Goal: Task Accomplishment & Management: Complete application form

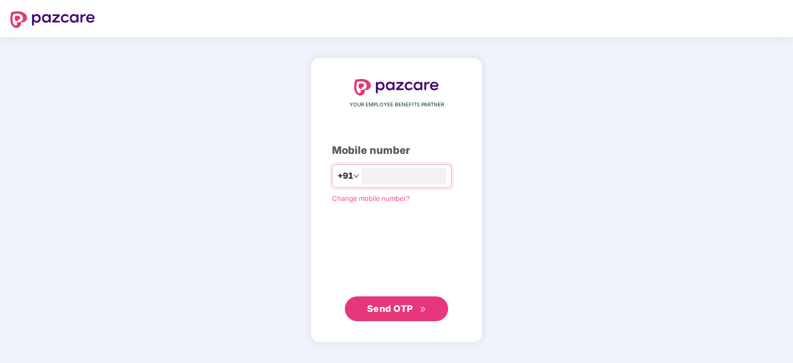
type input "**********"
click at [395, 312] on span "Send OTP" at bounding box center [390, 308] width 46 height 11
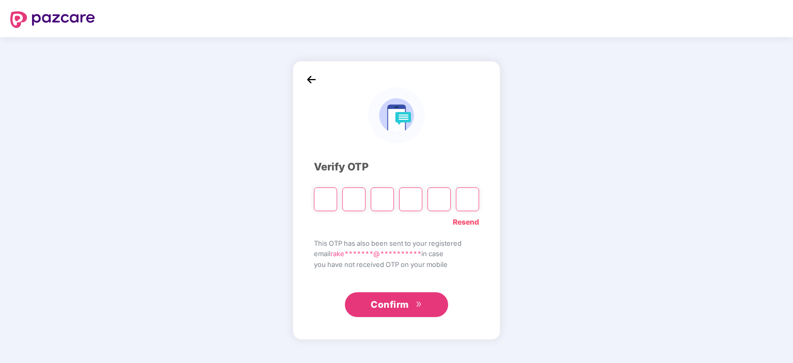
type input "*"
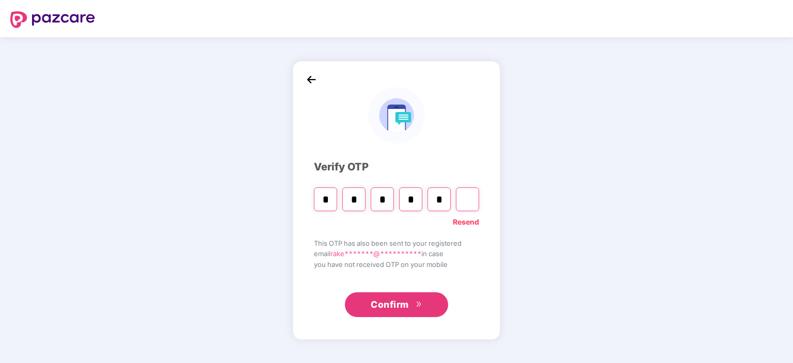
type input "*"
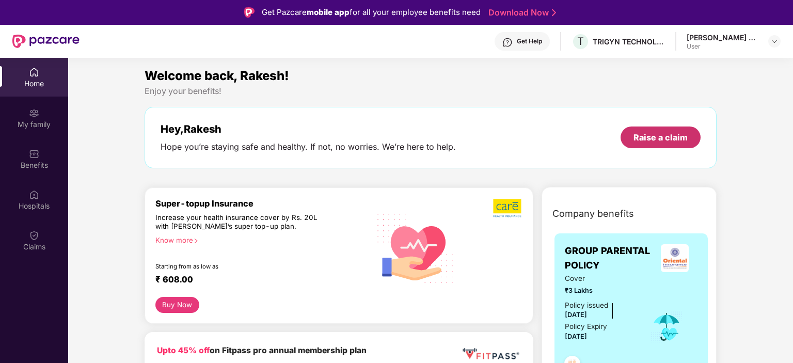
click at [642, 140] on div "Raise a claim" at bounding box center [660, 137] width 54 height 11
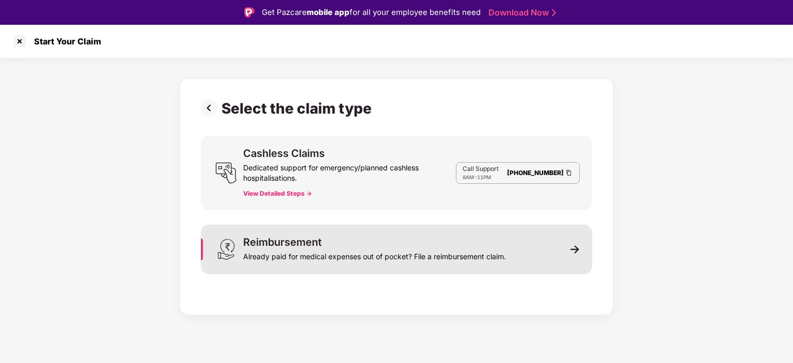
click at [563, 248] on div "Reimbursement Already paid for medical expenses out of pocket? File a reimburse…" at bounding box center [396, 250] width 391 height 50
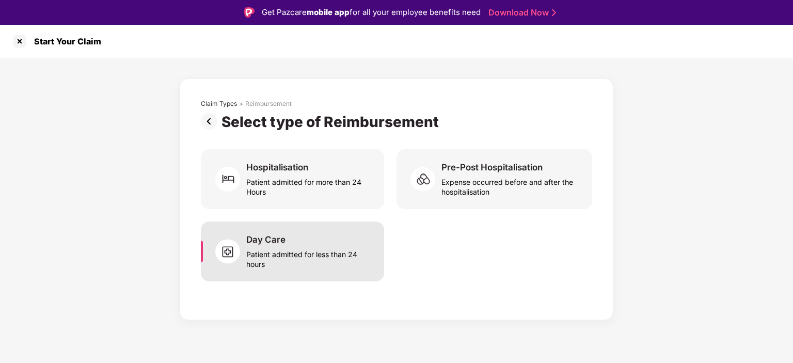
click at [296, 253] on div "Patient admitted for less than 24 hours" at bounding box center [308, 257] width 125 height 24
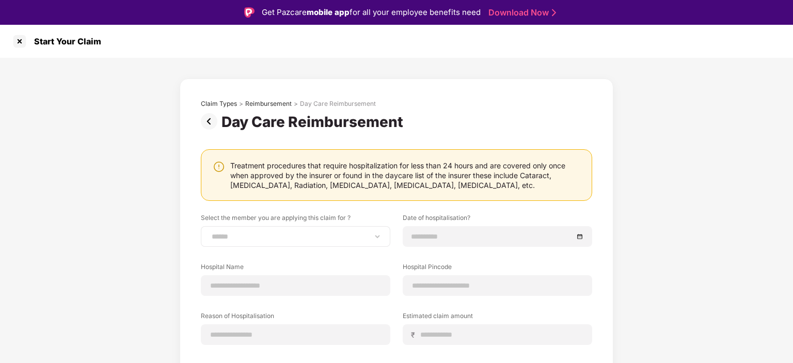
scroll to position [52, 0]
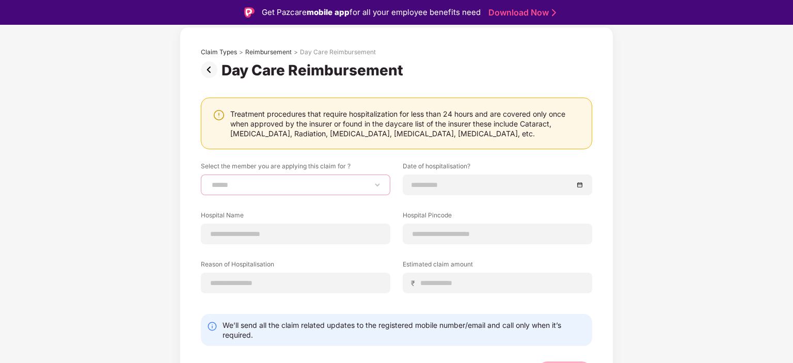
click at [210, 181] on select "**********" at bounding box center [296, 185] width 172 height 8
select select "**********"
click option "**********" at bounding box center [0, 0] width 0 height 0
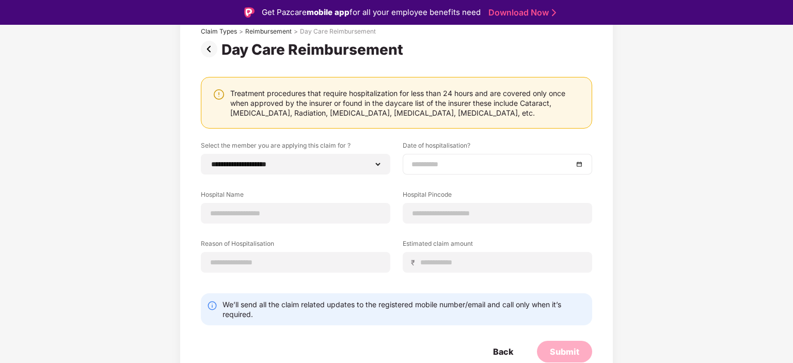
click at [581, 164] on div at bounding box center [497, 163] width 172 height 11
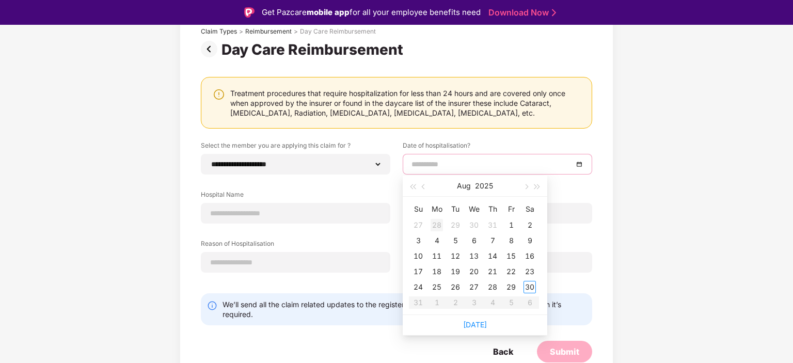
type input "**********"
click at [423, 187] on span "button" at bounding box center [424, 186] width 5 height 5
type input "**********"
click at [473, 242] on div "11" at bounding box center [474, 240] width 12 height 12
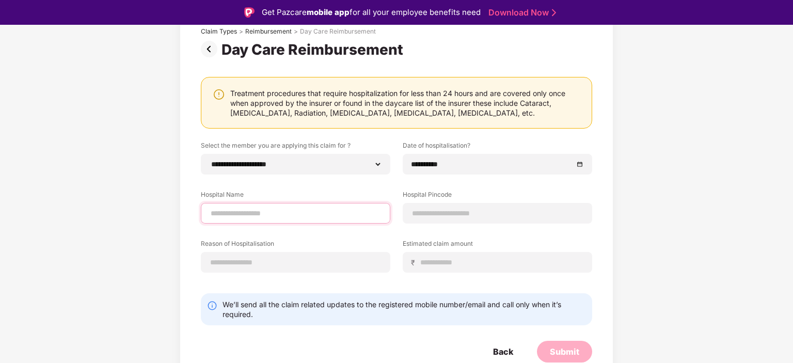
click at [263, 209] on input at bounding box center [296, 213] width 172 height 11
type input "**********"
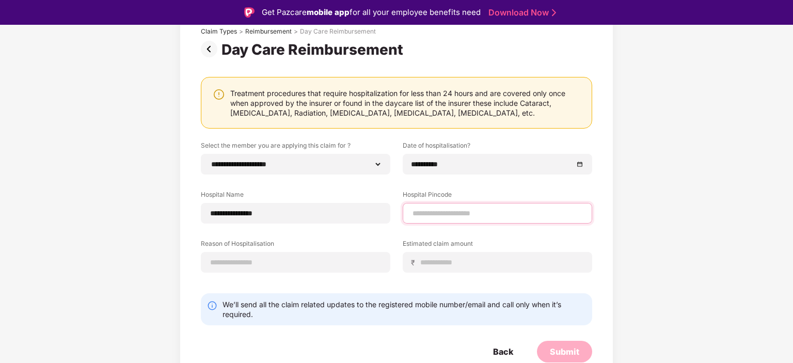
click at [454, 215] on input at bounding box center [497, 213] width 172 height 11
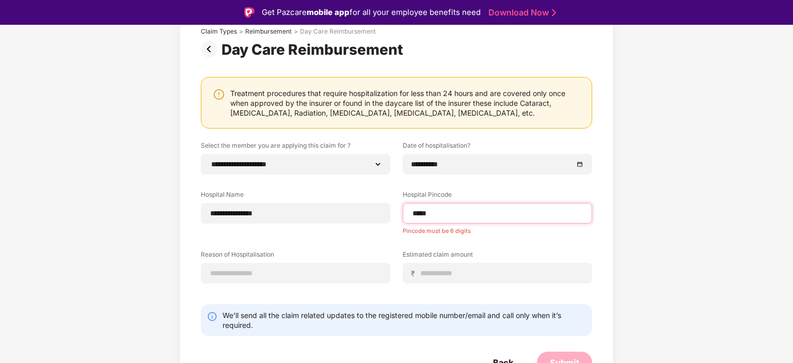
type input "******"
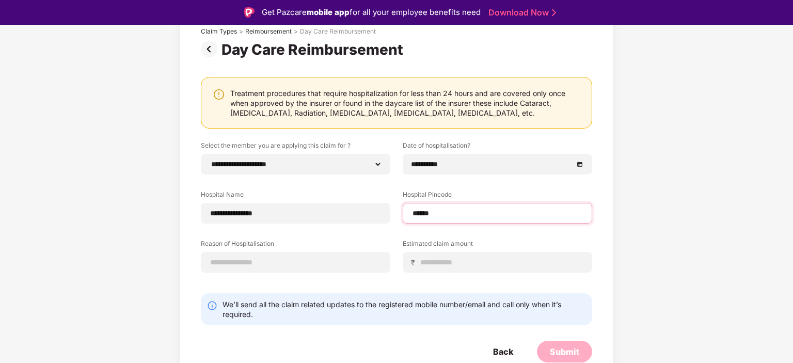
select select "******"
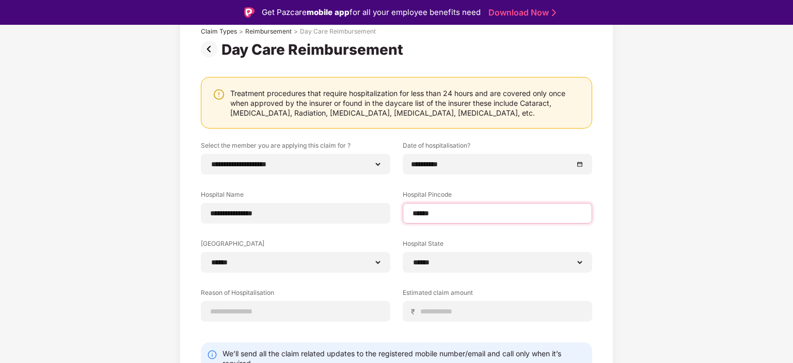
scroll to position [122, 0]
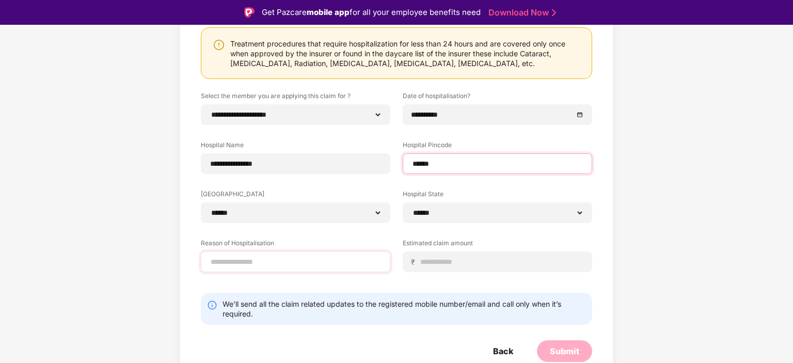
type input "******"
click at [295, 264] on input at bounding box center [296, 262] width 172 height 11
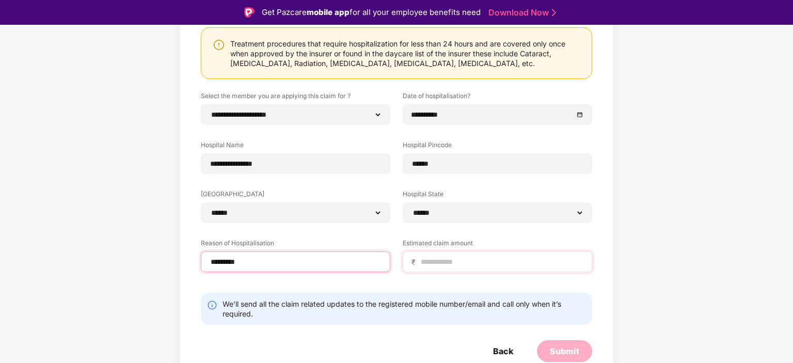
type input "*********"
click at [426, 263] on input at bounding box center [502, 262] width 164 height 11
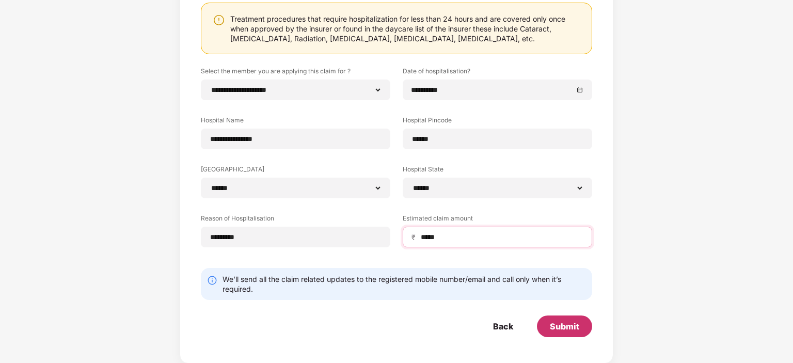
type input "*****"
click at [564, 329] on div "Submit" at bounding box center [564, 326] width 29 height 11
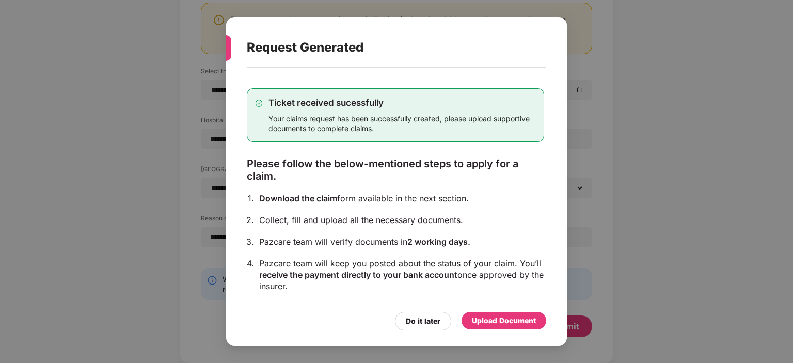
click at [500, 324] on div "Upload Document" at bounding box center [504, 320] width 64 height 11
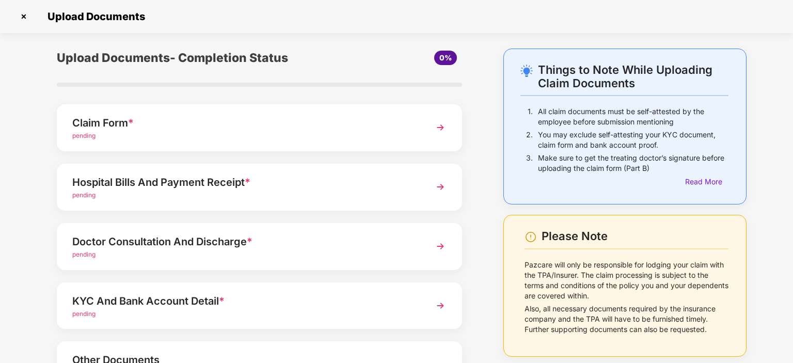
click at [435, 129] on img at bounding box center [440, 127] width 19 height 19
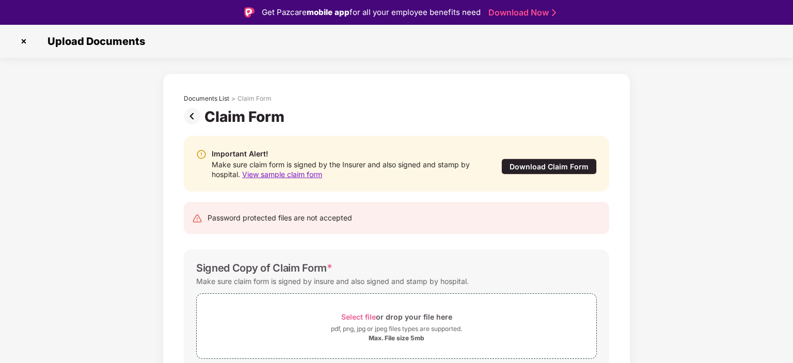
scroll to position [45, 0]
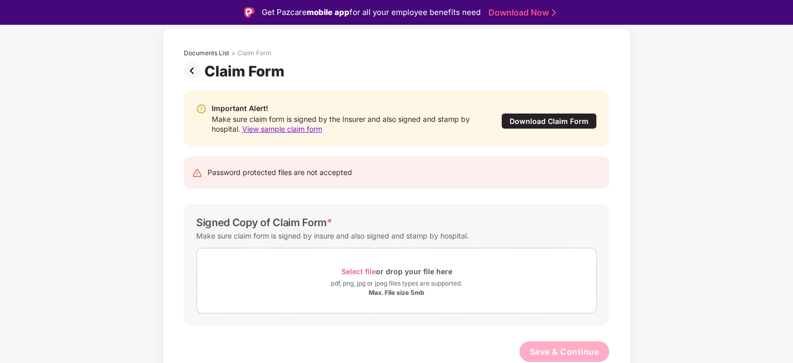
click at [360, 272] on span "Select file" at bounding box center [358, 271] width 35 height 9
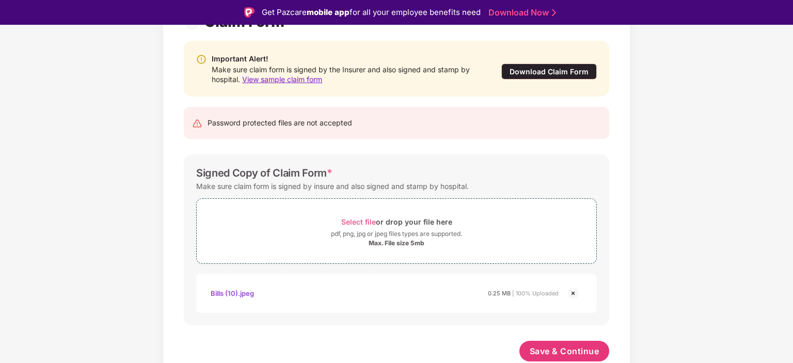
scroll to position [94, 0]
click at [356, 218] on span "Select file" at bounding box center [358, 222] width 35 height 9
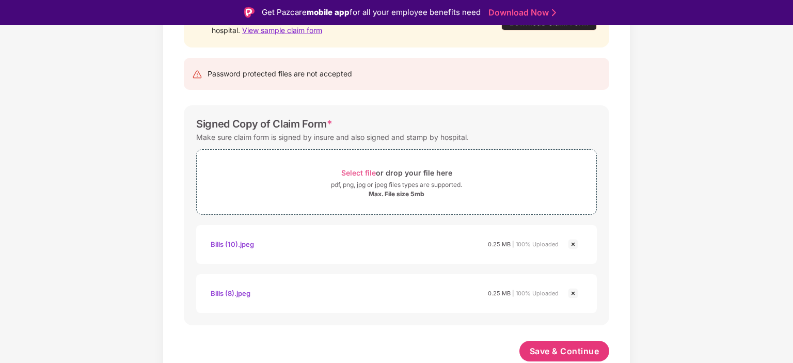
scroll to position [144, 0]
click at [552, 354] on span "Save & Continue" at bounding box center [565, 351] width 70 height 11
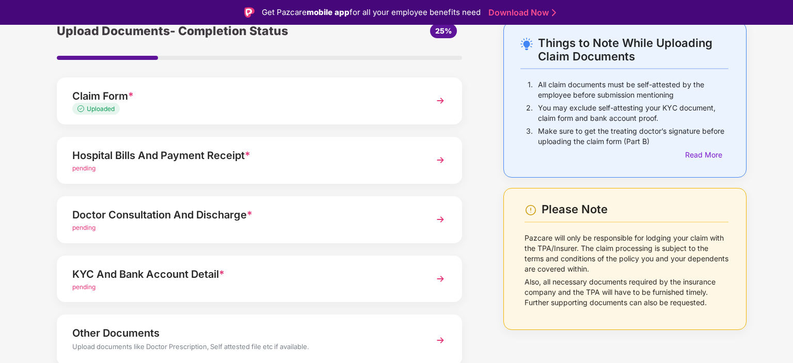
scroll to position [93, 0]
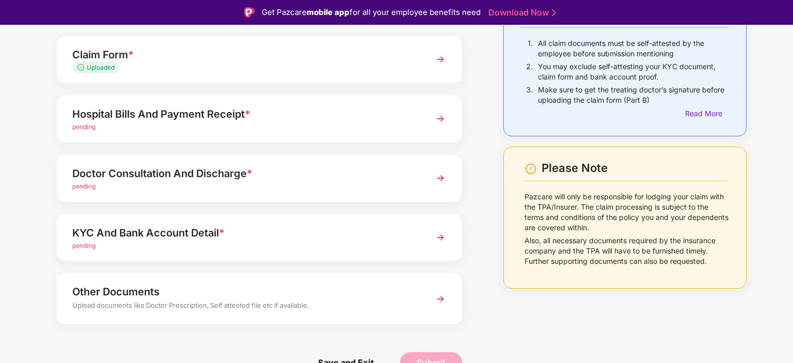
click at [441, 117] on img at bounding box center [440, 118] width 19 height 19
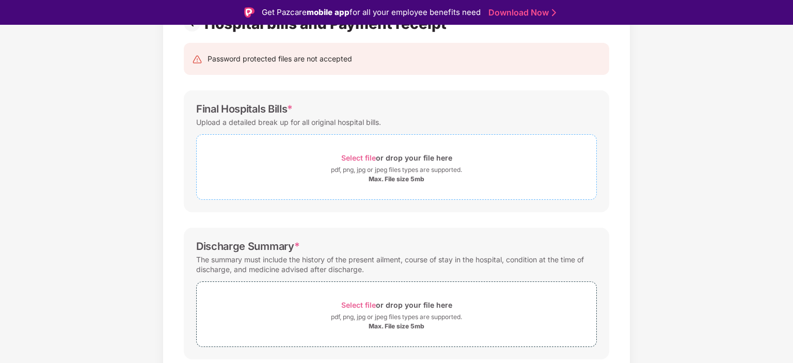
click at [354, 158] on span "Select file" at bounding box center [358, 157] width 35 height 9
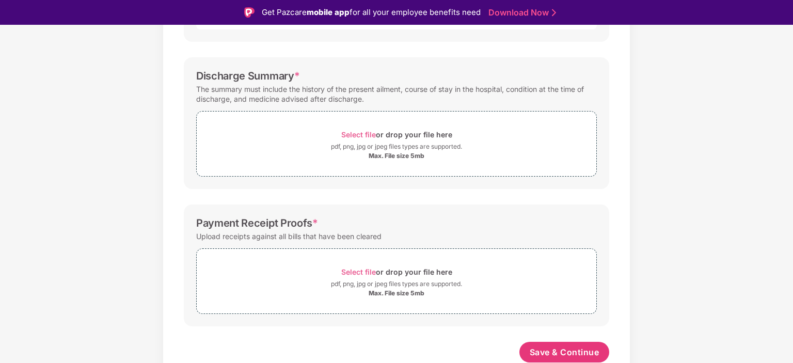
scroll to position [25, 0]
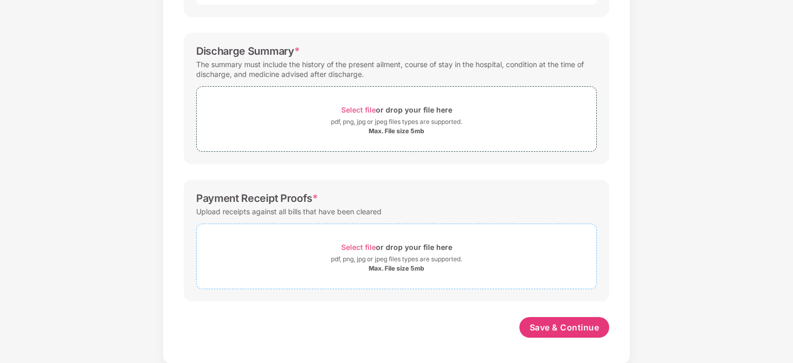
click at [352, 248] on span "Select file" at bounding box center [358, 247] width 35 height 9
click at [356, 109] on span "Select file" at bounding box center [358, 109] width 35 height 9
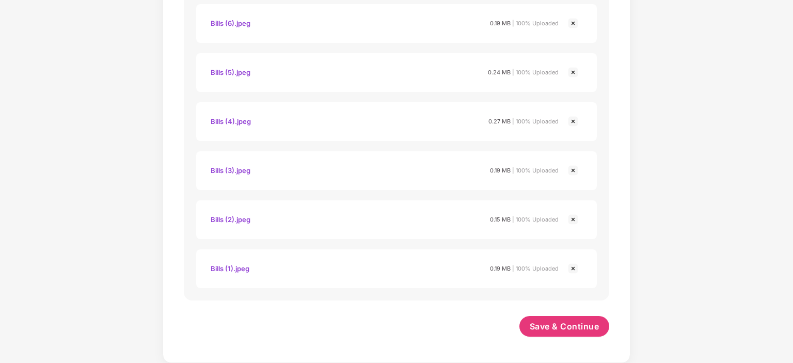
scroll to position [1097, 0]
click at [560, 329] on span "Save & Continue" at bounding box center [565, 327] width 70 height 11
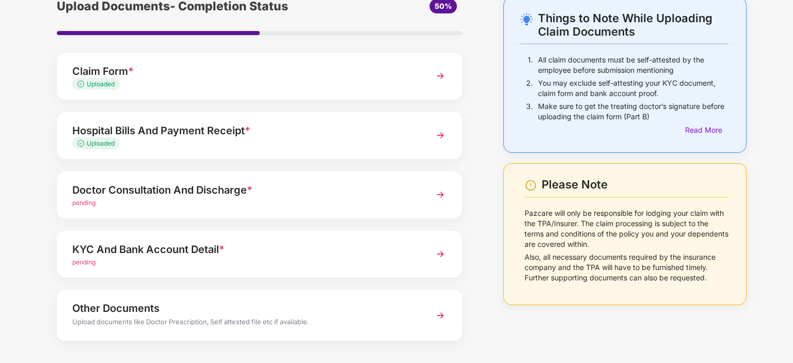
scroll to position [93, 0]
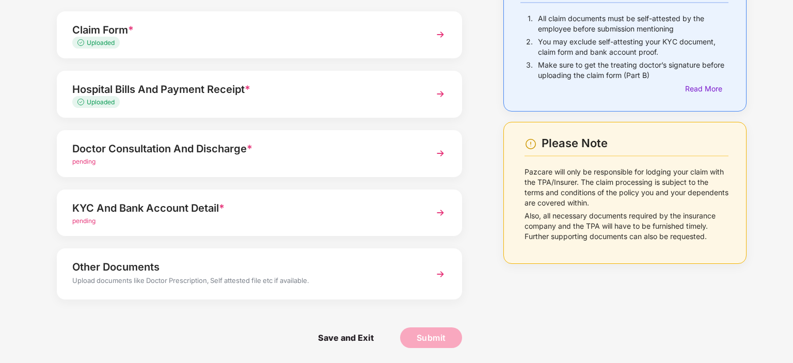
click at [435, 156] on img at bounding box center [440, 153] width 19 height 19
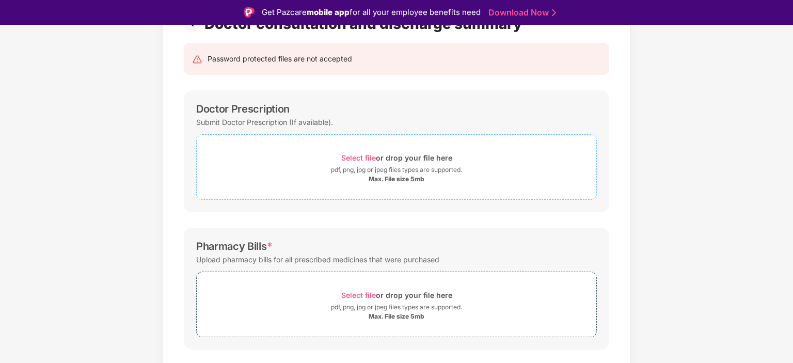
click at [351, 157] on span "Select file" at bounding box center [358, 157] width 35 height 9
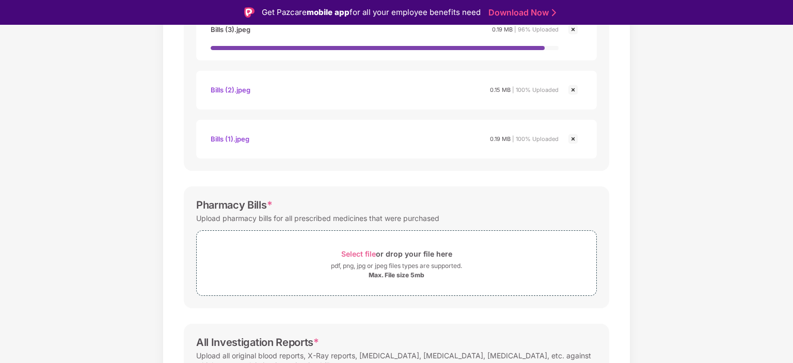
scroll to position [405, 0]
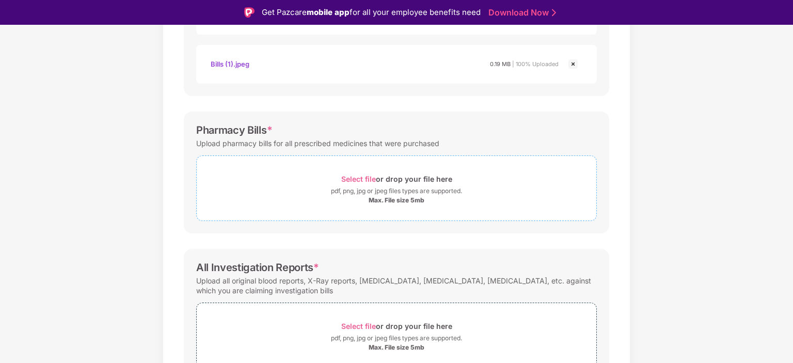
click at [352, 177] on span "Select file" at bounding box center [358, 178] width 35 height 9
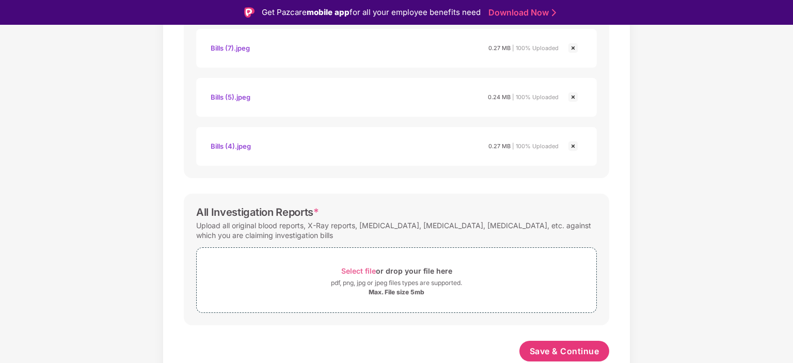
scroll to position [607, 0]
click at [546, 354] on span "Save & Continue" at bounding box center [565, 351] width 70 height 11
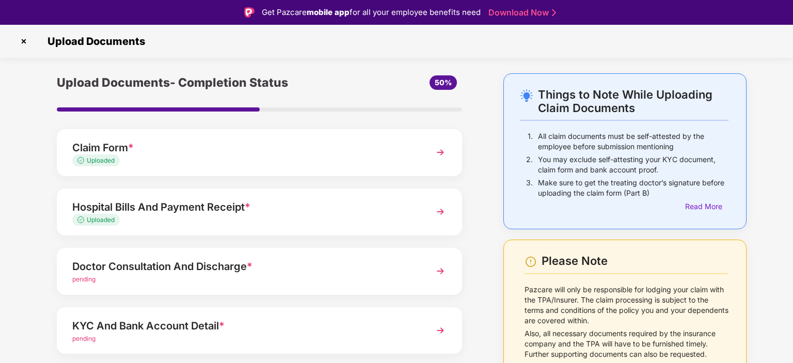
scroll to position [52, 0]
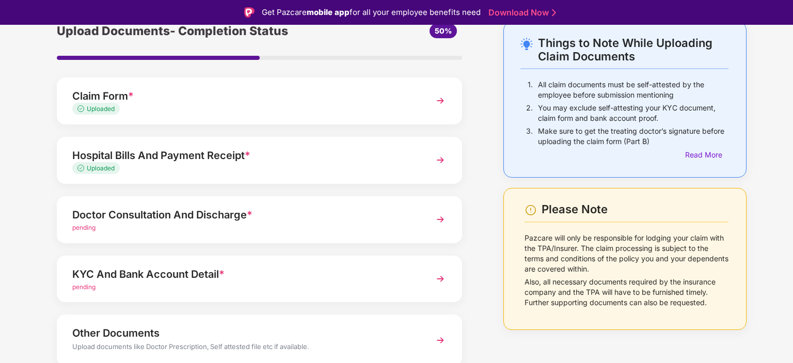
click at [439, 221] on img at bounding box center [440, 219] width 19 height 19
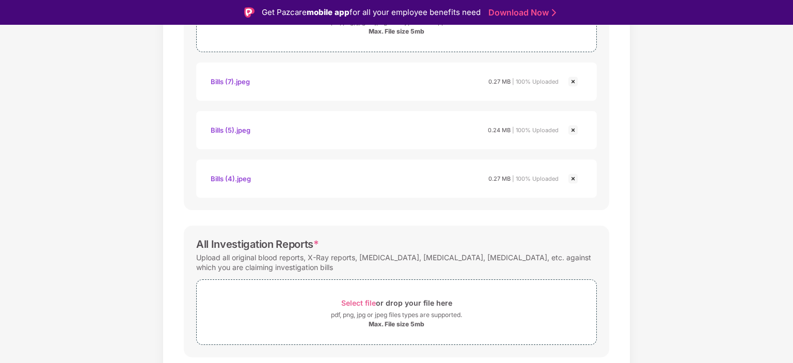
scroll to position [603, 0]
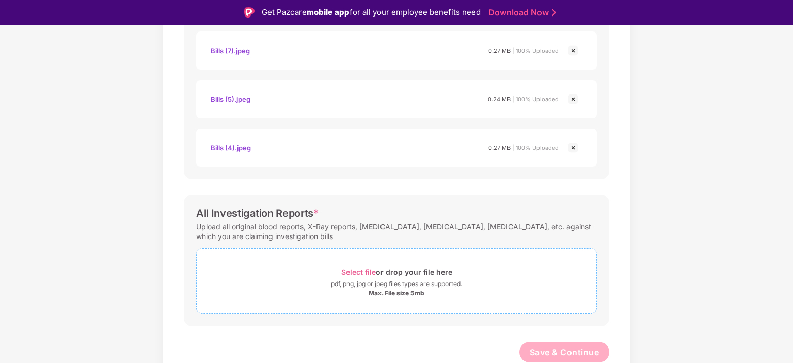
click at [362, 271] on span "Select file" at bounding box center [358, 271] width 35 height 9
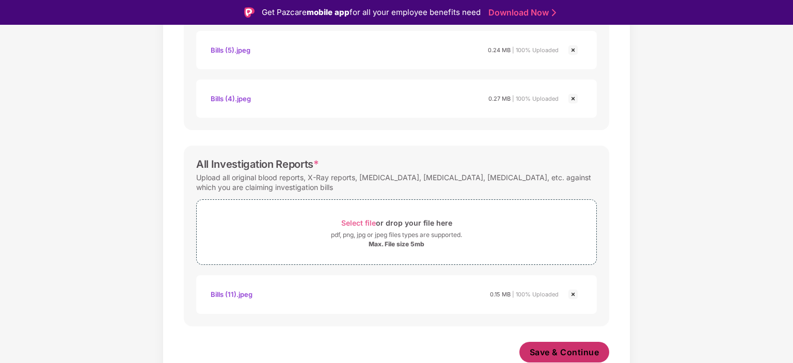
click at [546, 354] on span "Save & Continue" at bounding box center [565, 351] width 70 height 11
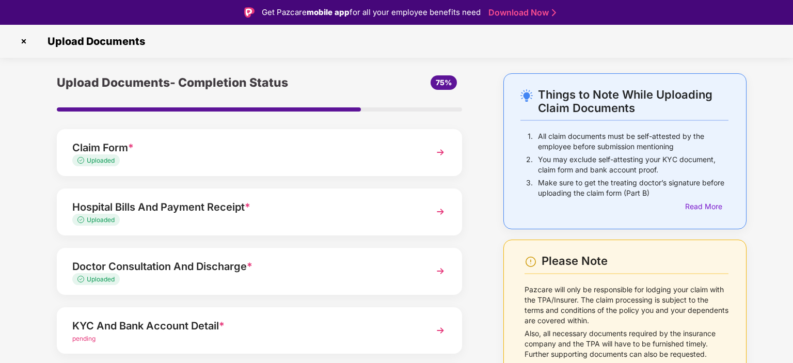
scroll to position [93, 0]
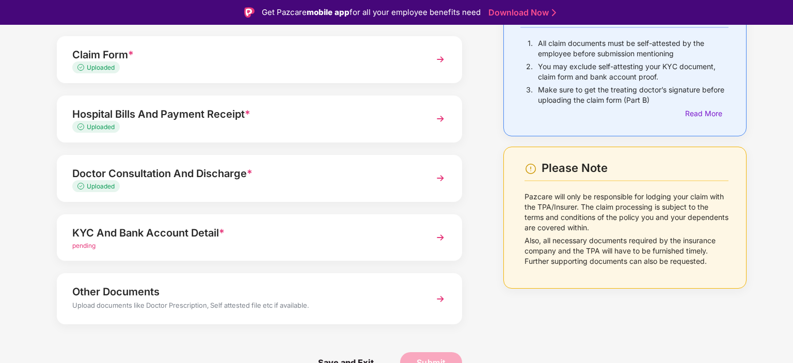
click at [430, 239] on div "KYC And Bank Account Detail * pending" at bounding box center [259, 237] width 405 height 47
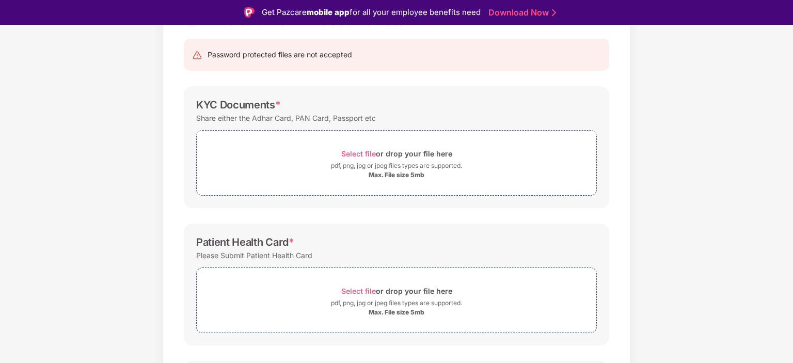
scroll to position [45, 0]
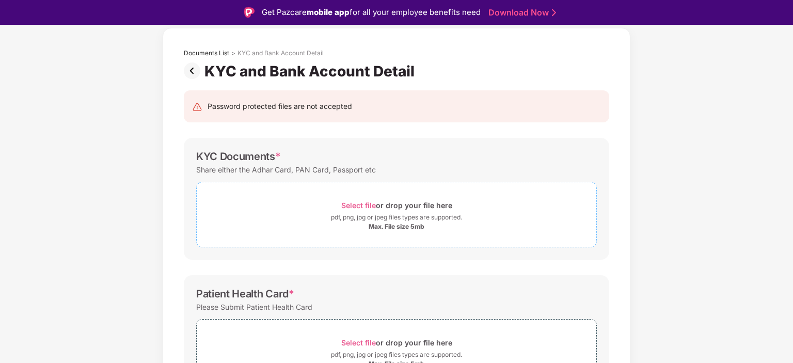
click at [356, 206] on span "Select file" at bounding box center [358, 205] width 35 height 9
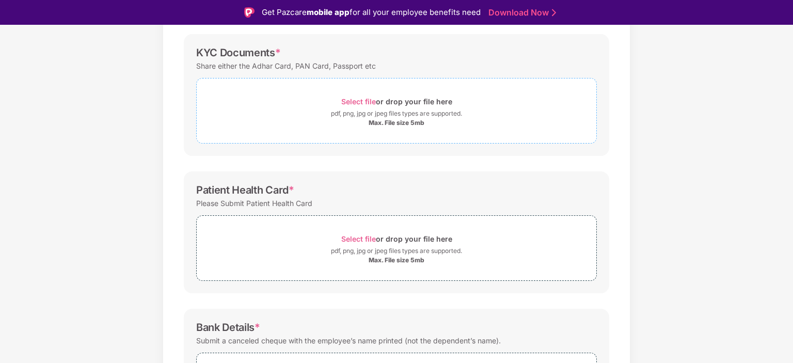
scroll to position [0, 0]
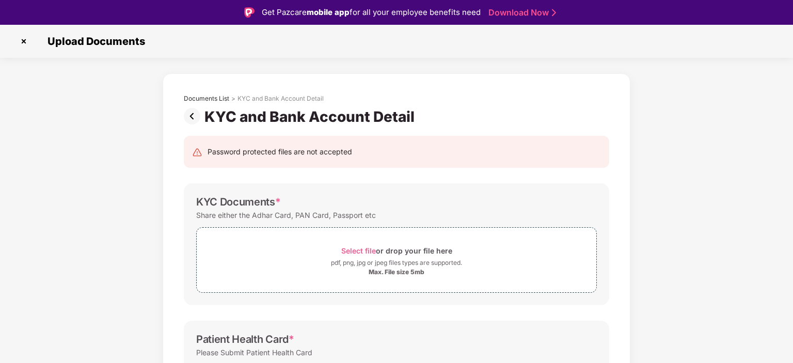
click at [23, 42] on img at bounding box center [23, 41] width 17 height 17
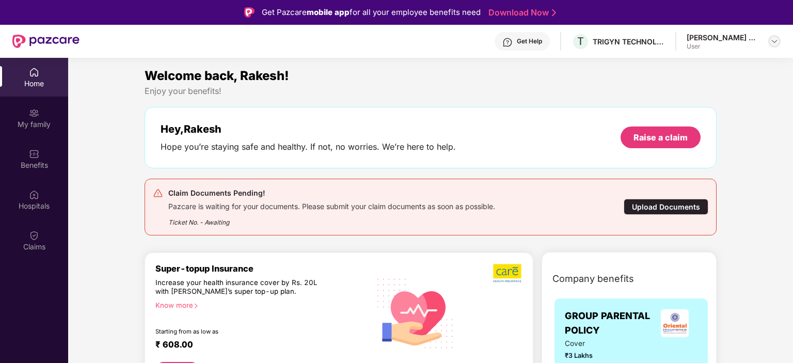
click at [774, 40] on img at bounding box center [774, 41] width 8 height 8
click at [698, 95] on div "[PERSON_NAME] Dash" at bounding box center [728, 94] width 80 height 10
click at [675, 97] on div "Welcome back, Rakesh! Enjoy your benefits! Hey, Rakesh Hope you’re staying safe…" at bounding box center [430, 155] width 580 height 178
click at [712, 35] on div "[PERSON_NAME] Dash" at bounding box center [723, 38] width 72 height 10
click at [777, 41] on img at bounding box center [774, 41] width 8 height 8
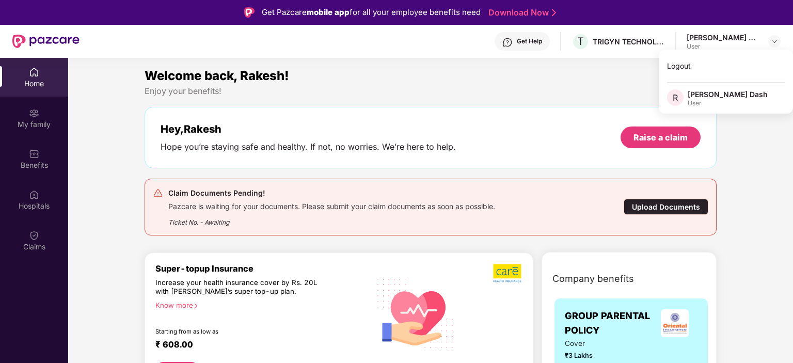
click at [701, 97] on div "[PERSON_NAME] Dash" at bounding box center [728, 94] width 80 height 10
click at [701, 45] on div "User" at bounding box center [723, 46] width 72 height 8
click at [32, 73] on img at bounding box center [34, 72] width 10 height 10
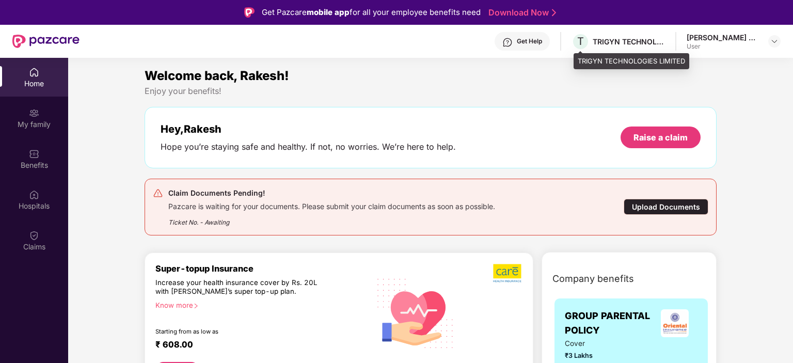
click at [623, 39] on div "TRIGYN TECHNOLOGIES LIMITED" at bounding box center [629, 42] width 72 height 10
click at [576, 40] on span "T" at bounding box center [580, 42] width 18 height 18
click at [581, 40] on span "T" at bounding box center [580, 41] width 7 height 12
click at [695, 41] on div "[PERSON_NAME] Dash" at bounding box center [723, 38] width 72 height 10
click at [773, 42] on img at bounding box center [774, 41] width 8 height 8
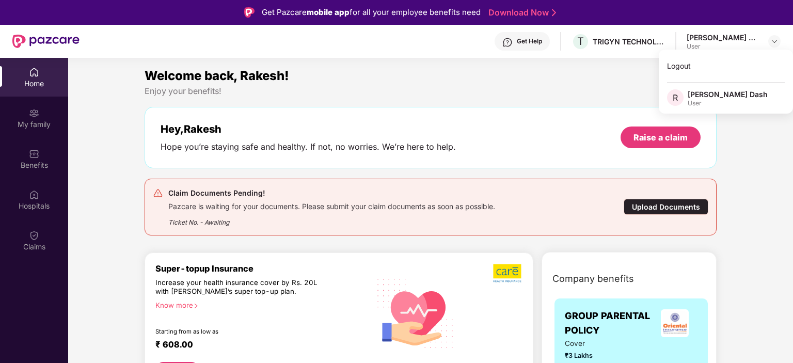
click at [678, 100] on span "R" at bounding box center [675, 97] width 17 height 17
click at [703, 100] on div "Welcome back, Rakesh! Enjoy your benefits! Hey, Rakesh Hope you’re staying safe…" at bounding box center [430, 155] width 580 height 178
click at [728, 40] on div "[PERSON_NAME] Dash" at bounding box center [723, 38] width 72 height 10
click at [725, 39] on div "[PERSON_NAME] Dash" at bounding box center [723, 38] width 72 height 10
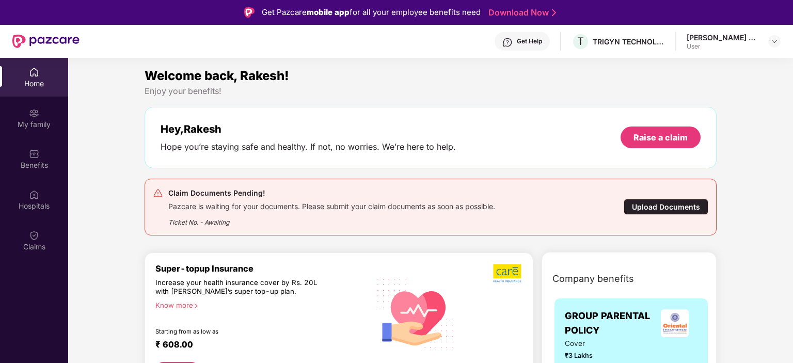
click at [701, 41] on div "[PERSON_NAME] Dash" at bounding box center [723, 38] width 72 height 10
click at [703, 49] on div "User" at bounding box center [723, 46] width 72 height 8
click at [699, 49] on div "User" at bounding box center [723, 46] width 72 height 8
click at [777, 42] on img at bounding box center [774, 41] width 8 height 8
click at [728, 98] on div "[PERSON_NAME] Dash" at bounding box center [728, 94] width 80 height 10
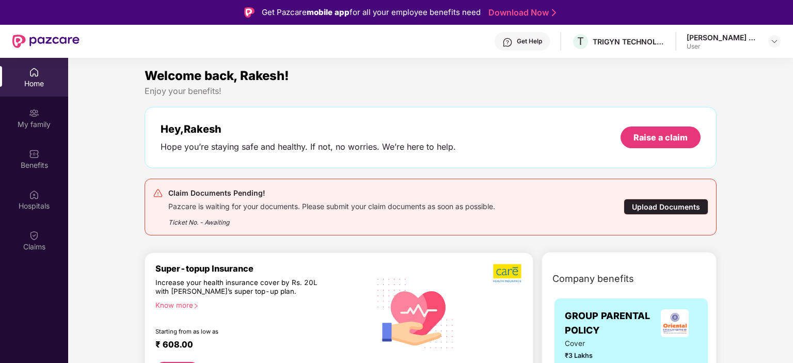
click at [693, 106] on div "Welcome back, Rakesh! Enjoy your benefits! Hey, Rakesh Hope you’re staying safe…" at bounding box center [430, 155] width 580 height 178
click at [770, 41] on div at bounding box center [774, 41] width 12 height 12
click at [678, 98] on span "R" at bounding box center [675, 97] width 5 height 12
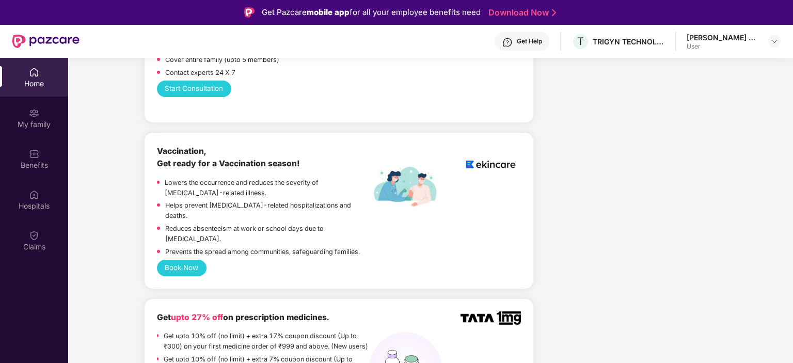
scroll to position [781, 0]
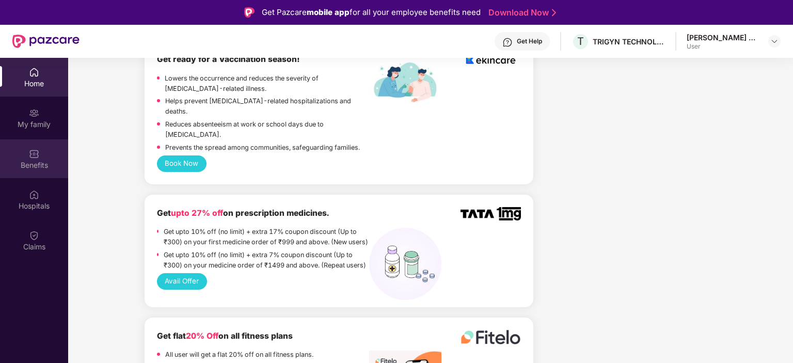
click at [36, 158] on img at bounding box center [34, 154] width 10 height 10
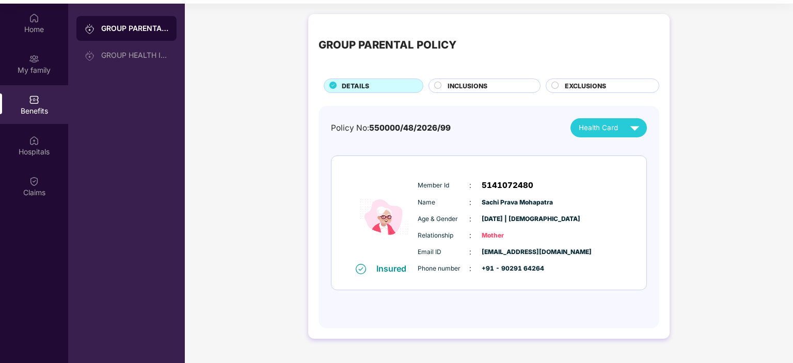
scroll to position [58, 0]
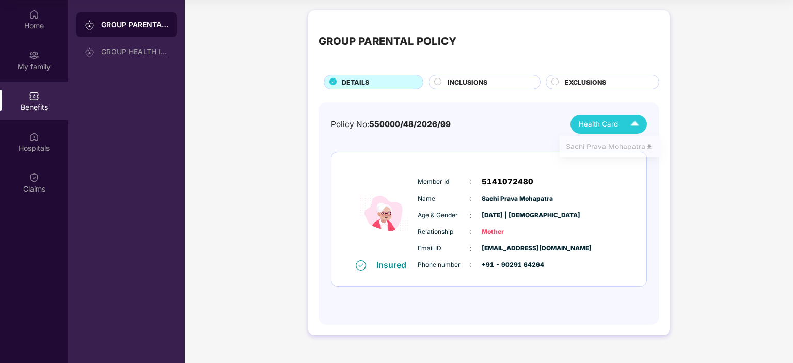
click at [632, 125] on img at bounding box center [635, 124] width 18 height 18
click at [614, 126] on span "Health Card" at bounding box center [598, 124] width 39 height 11
click at [539, 126] on div "Policy No: 550000/48/2026/99 Health Card" at bounding box center [489, 124] width 316 height 19
click at [38, 59] on img at bounding box center [34, 55] width 10 height 10
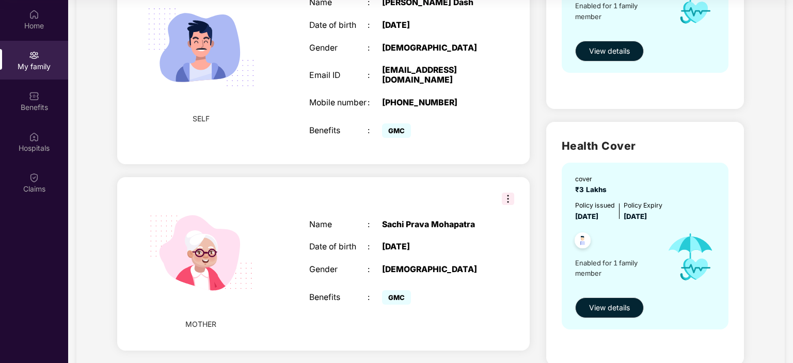
scroll to position [52, 0]
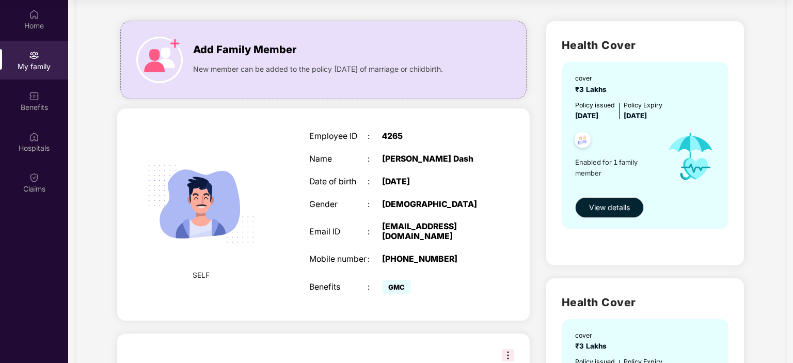
click at [431, 181] on div "15 July 1983" at bounding box center [433, 182] width 102 height 10
click at [325, 216] on div "Employee ID : 4265 Name : Rakesh Ranjan Dash Date of birth : 15 July 1983 Gende…" at bounding box center [397, 214] width 196 height 191
click at [608, 207] on span "View details" at bounding box center [609, 207] width 41 height 11
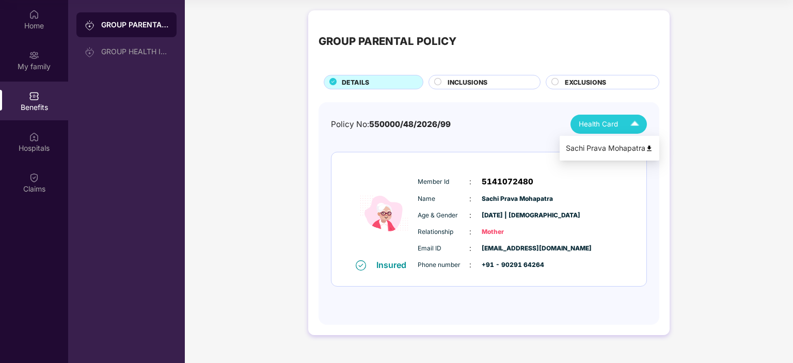
click at [627, 125] on img at bounding box center [635, 124] width 18 height 18
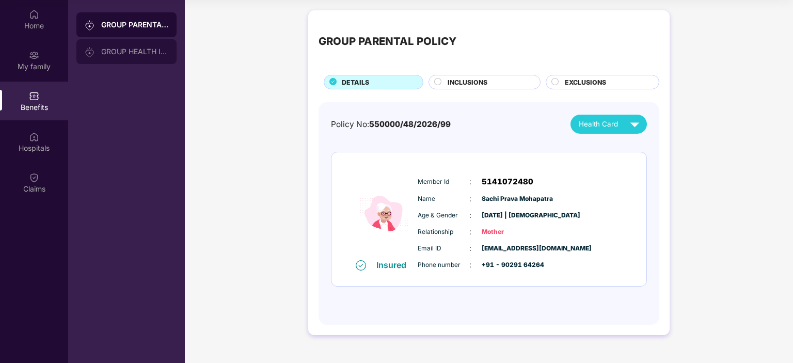
click at [116, 50] on div "GROUP HEALTH INSURANCE" at bounding box center [134, 51] width 67 height 8
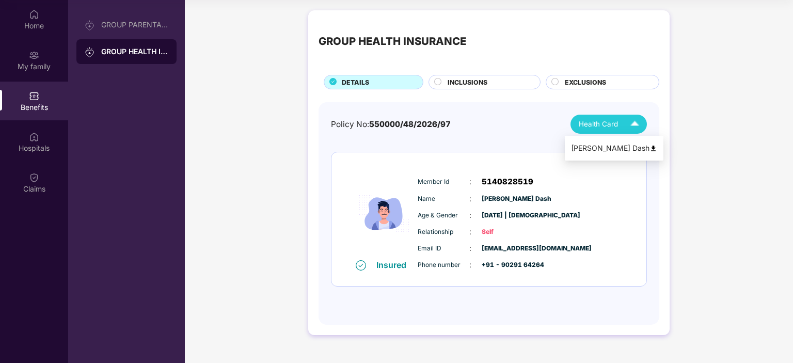
click at [649, 148] on img at bounding box center [653, 149] width 8 height 8
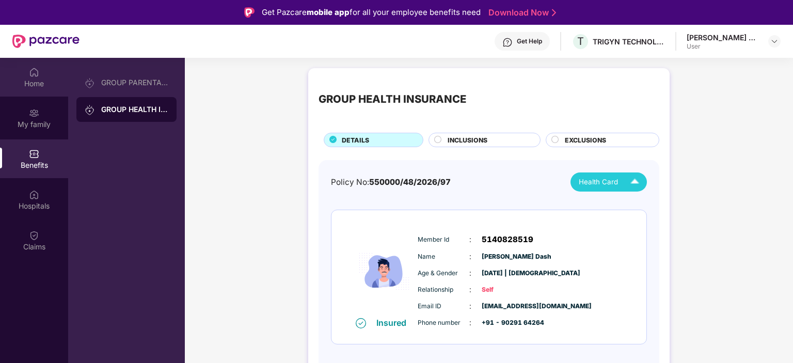
click at [34, 77] on img at bounding box center [34, 72] width 10 height 10
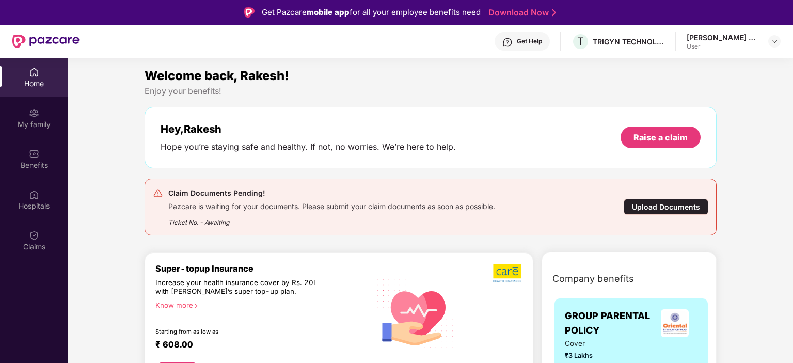
click at [664, 208] on div "Upload Documents" at bounding box center [666, 207] width 85 height 16
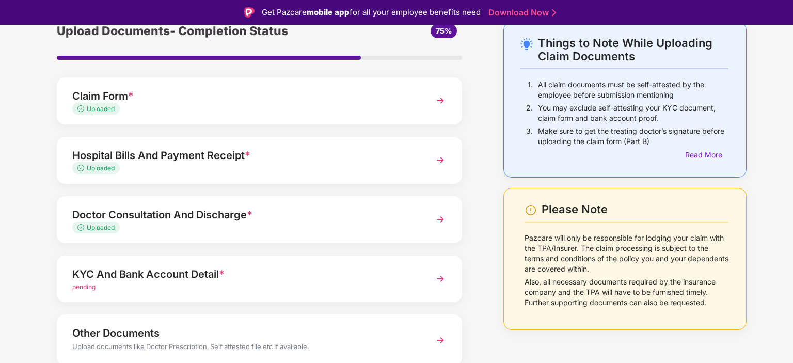
scroll to position [93, 0]
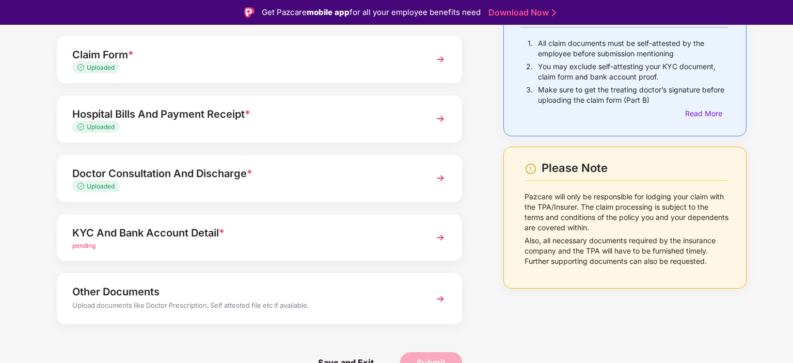
click at [440, 234] on img at bounding box center [440, 237] width 19 height 19
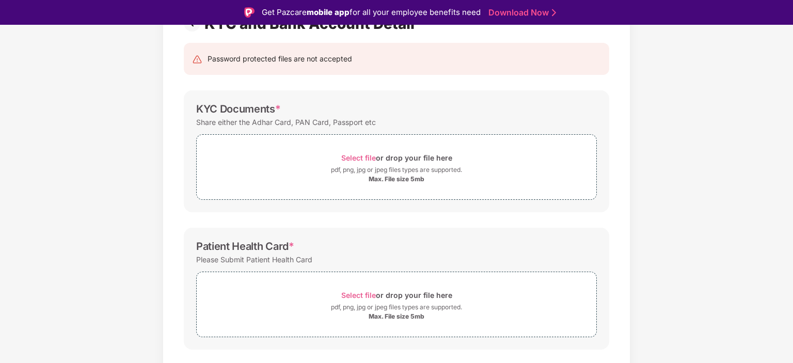
scroll to position [145, 0]
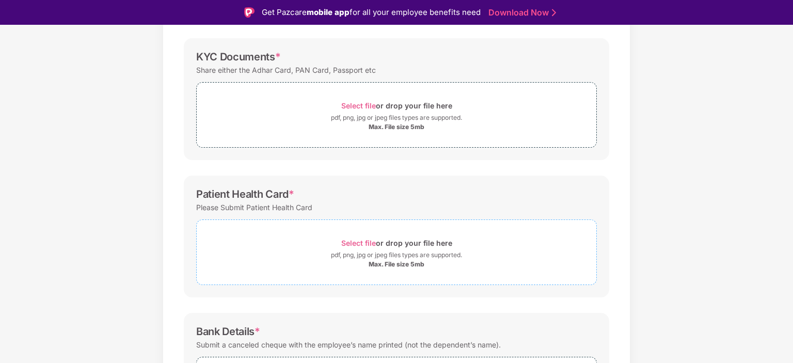
click at [363, 244] on span "Select file" at bounding box center [358, 243] width 35 height 9
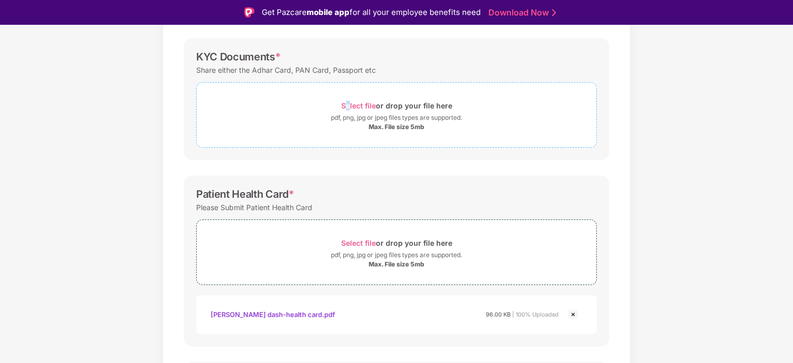
click at [348, 105] on span "Select file" at bounding box center [358, 105] width 35 height 9
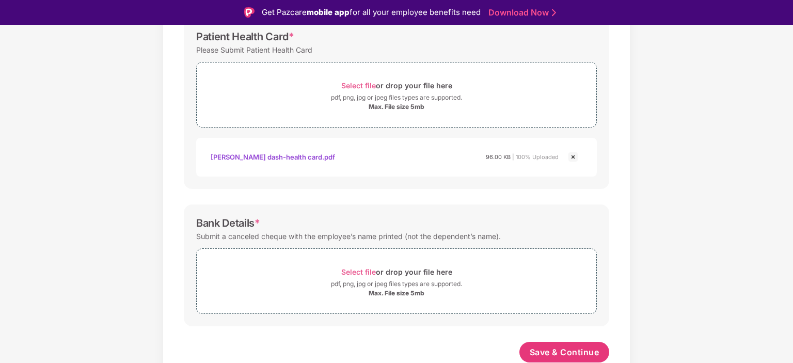
scroll to position [25, 0]
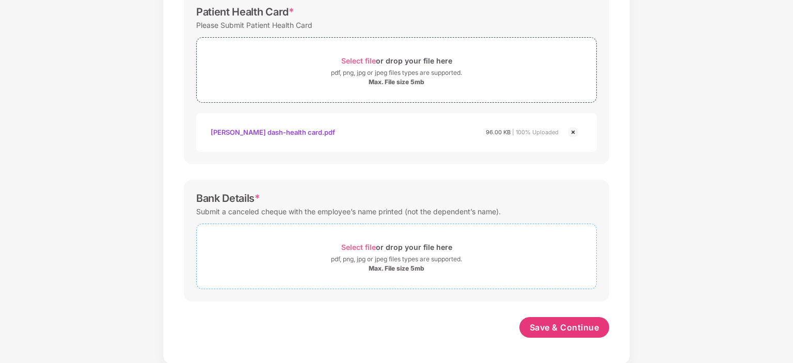
click at [363, 245] on span "Select file" at bounding box center [358, 247] width 35 height 9
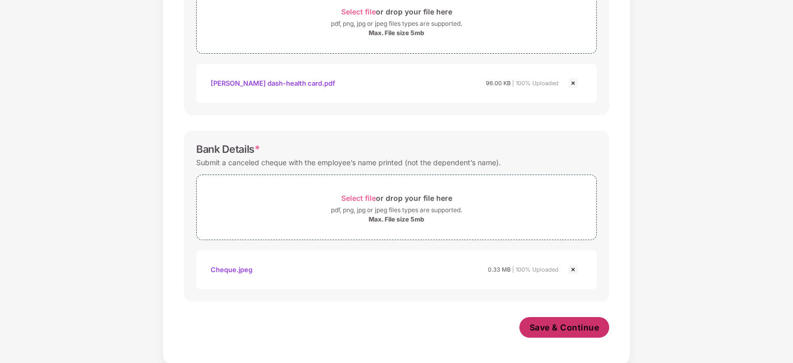
click at [550, 323] on span "Save & Continue" at bounding box center [565, 327] width 70 height 11
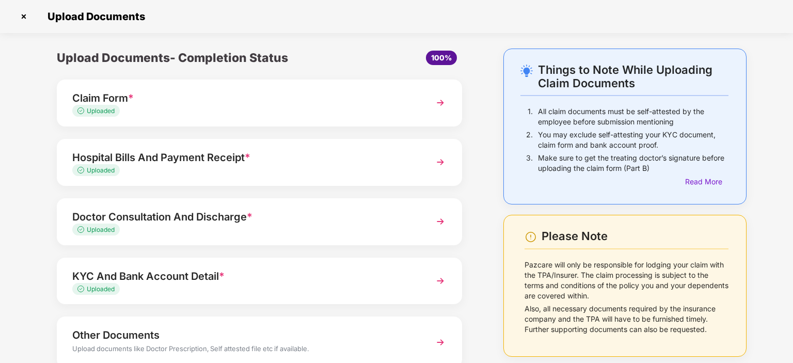
scroll to position [68, 0]
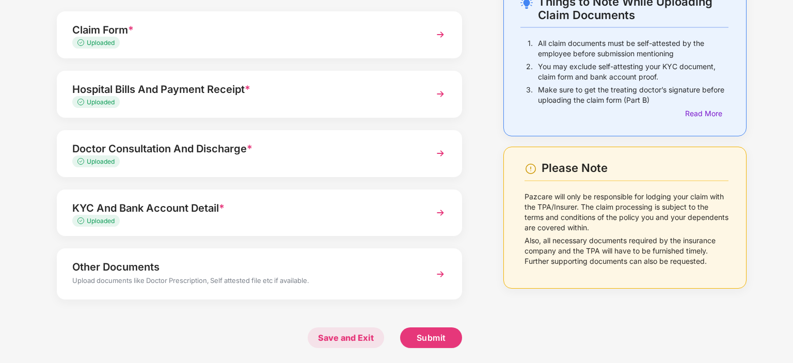
click at [335, 338] on span "Save and Exit" at bounding box center [346, 337] width 76 height 21
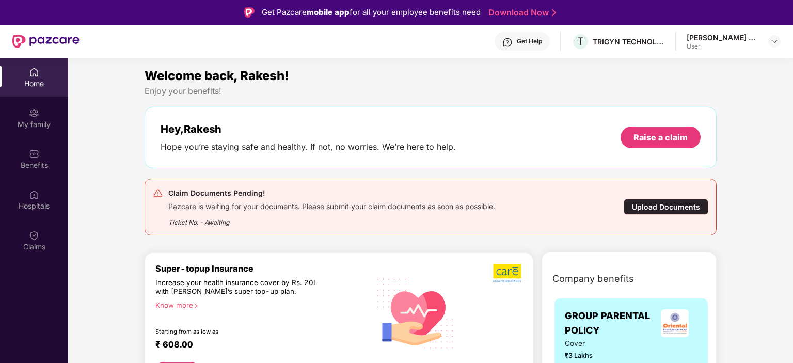
click at [653, 206] on div "Upload Documents" at bounding box center [666, 207] width 85 height 16
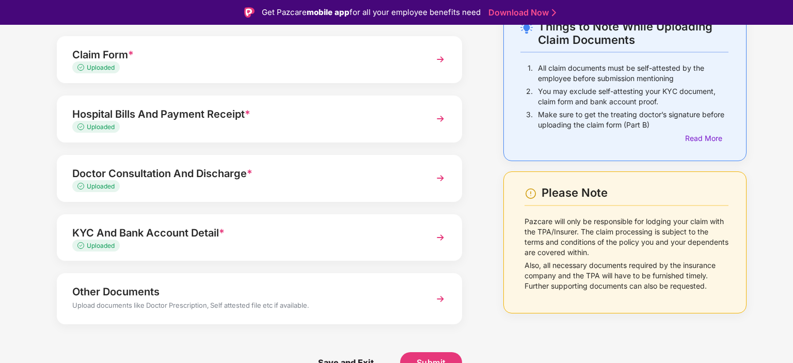
scroll to position [25, 0]
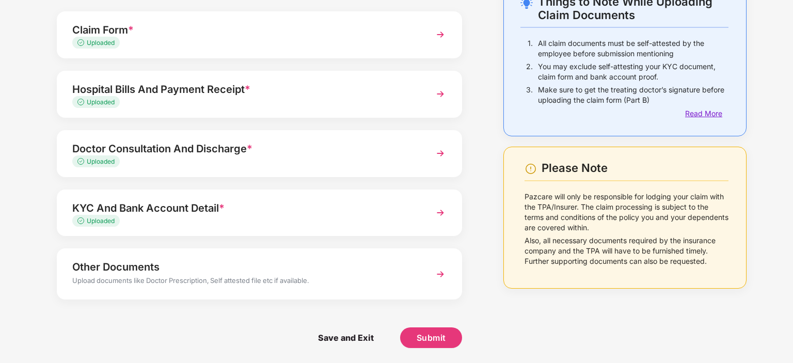
click at [693, 115] on div "Read More" at bounding box center [706, 113] width 43 height 11
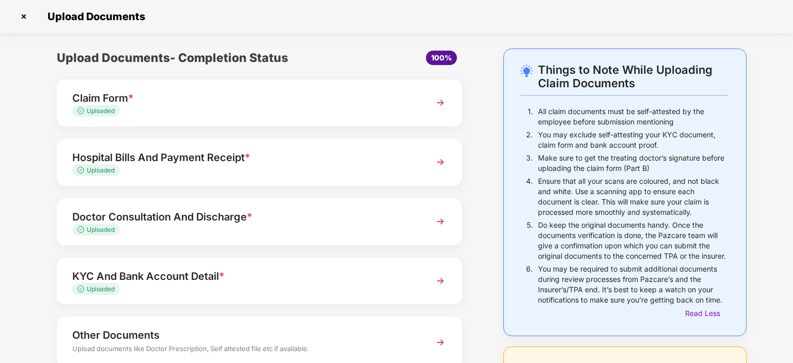
scroll to position [135, 0]
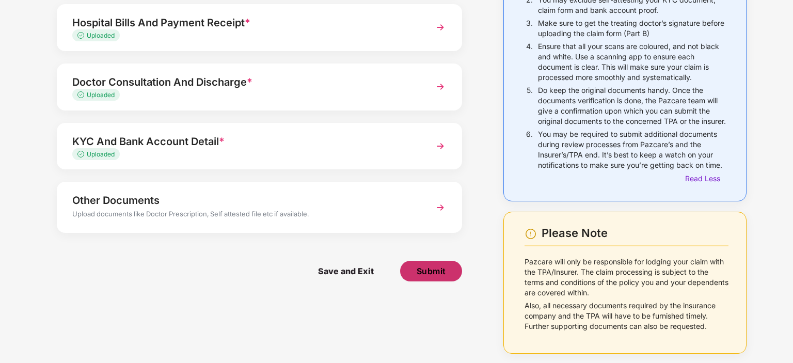
click at [426, 274] on span "Submit" at bounding box center [431, 270] width 29 height 11
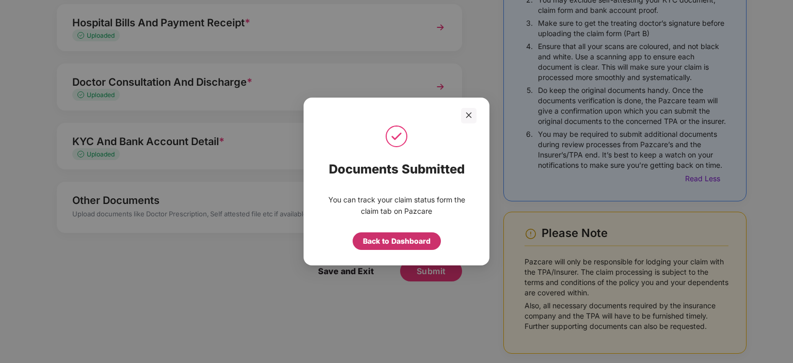
click at [404, 243] on div "Back to Dashboard" at bounding box center [397, 240] width 68 height 11
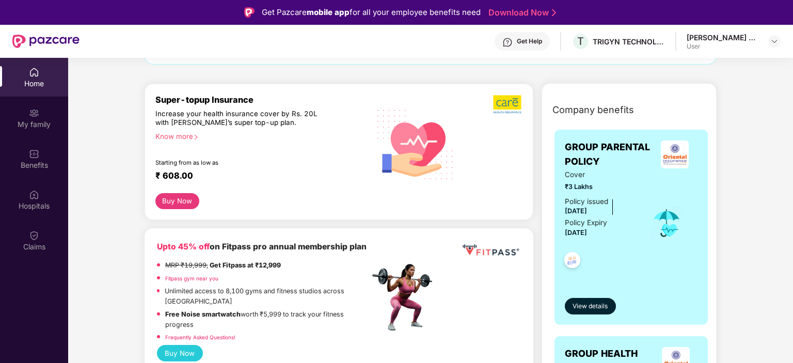
scroll to position [156, 0]
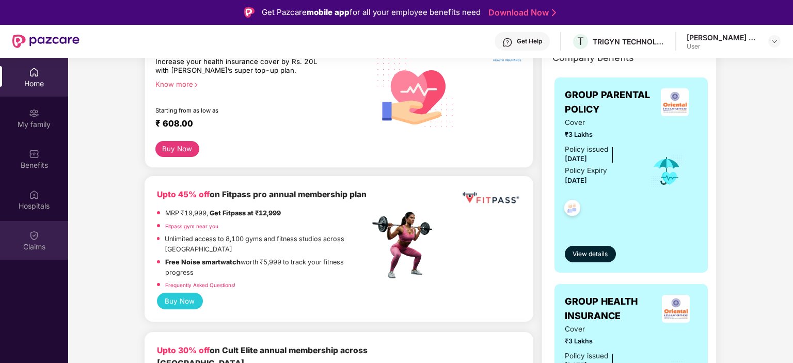
click at [30, 241] on div "Claims" at bounding box center [34, 240] width 68 height 39
